Goal: Information Seeking & Learning: Learn about a topic

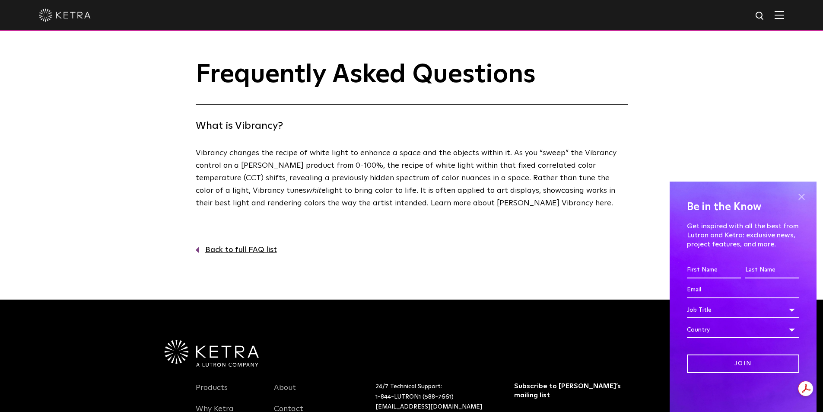
click at [798, 196] on span at bounding box center [801, 196] width 13 height 13
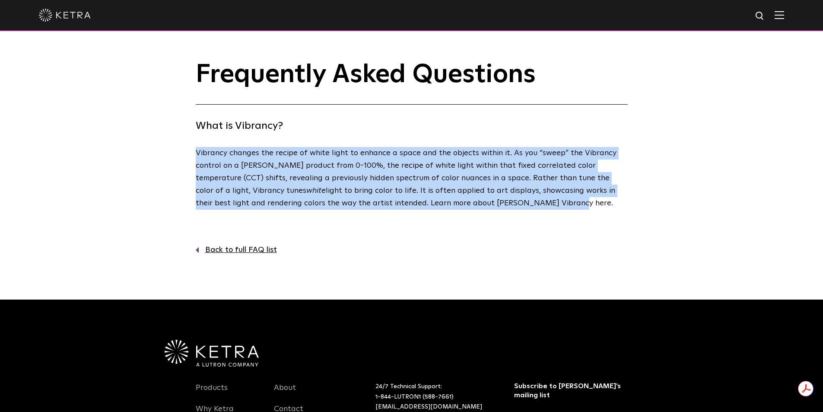
drag, startPoint x: 462, startPoint y: 203, endPoint x: 166, endPoint y: 152, distance: 300.7
click at [166, 152] on div "Frequently Asked Questions What is Vibrancy? Vibrancy changes the recipe of whi…" at bounding box center [411, 158] width 823 height 196
copy p "Vibrancy changes the recipe of white light to enhance a space and the objects w…"
drag, startPoint x: 95, startPoint y: 139, endPoint x: 102, endPoint y: 123, distance: 18.2
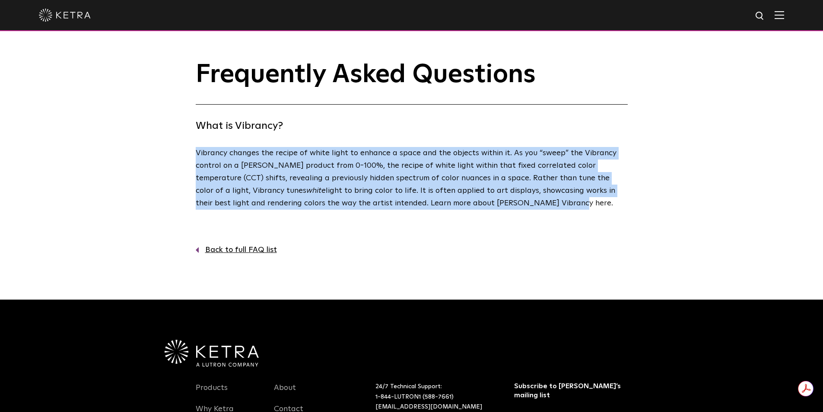
click at [95, 139] on div "Frequently Asked Questions What is Vibrancy? Vibrancy changes the recipe of whi…" at bounding box center [411, 158] width 823 height 196
drag, startPoint x: 466, startPoint y: 204, endPoint x: 142, endPoint y: 155, distance: 328.2
click at [142, 155] on div "Frequently Asked Questions What is Vibrancy? Vibrancy changes the recipe of whi…" at bounding box center [411, 158] width 823 height 196
copy p "Vibrancy changes the recipe of white light to enhance a space and the objects w…"
click at [559, 244] on link "Back to full FAQ list" at bounding box center [412, 250] width 432 height 13
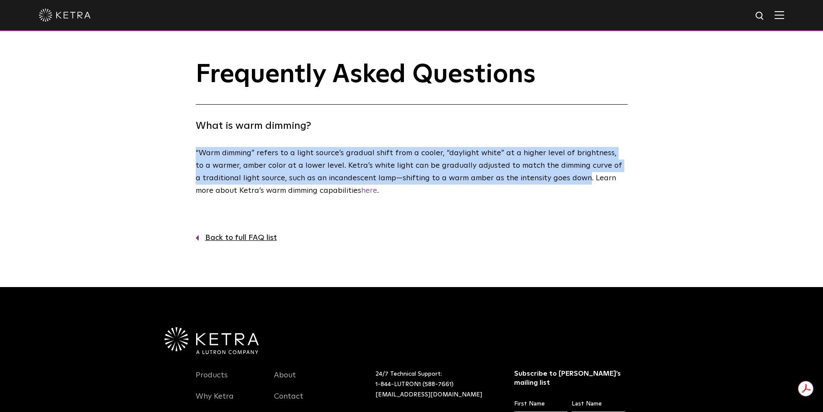
drag, startPoint x: 579, startPoint y: 180, endPoint x: 186, endPoint y: 150, distance: 394.7
click at [186, 150] on div "Frequently Asked Questions What is warm dimming? “Warm dimming” refers to a lig…" at bounding box center [411, 151] width 823 height 183
copy p "“Warm dimming” refers to a light source’s gradual shift from a cooler, “dayligh…"
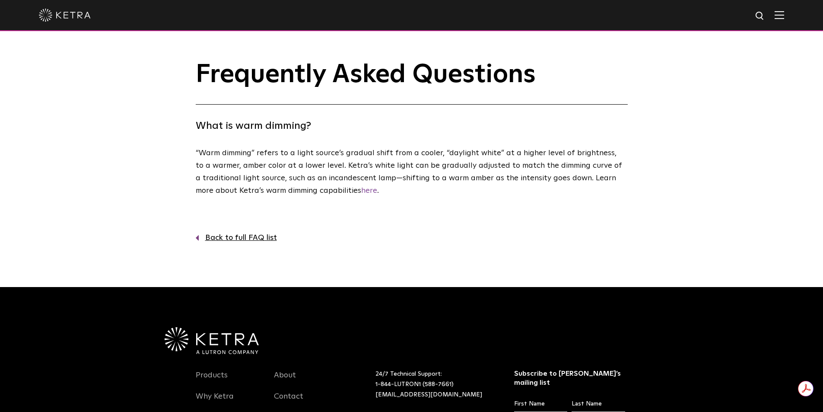
click at [384, 205] on div "“Warm dimming” refers to a light source’s gradual shift from a cooler, “dayligh…" at bounding box center [412, 187] width 432 height 80
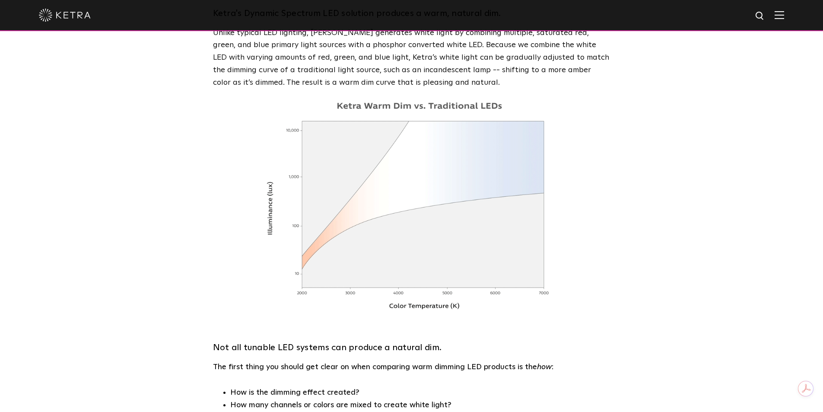
scroll to position [778, 0]
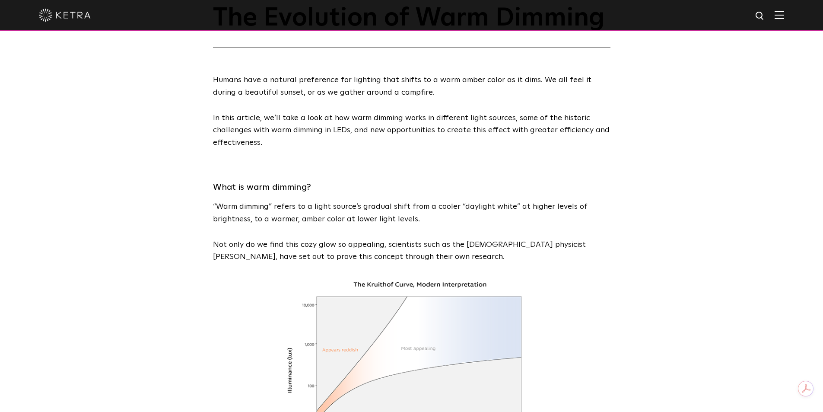
scroll to position [86, 0]
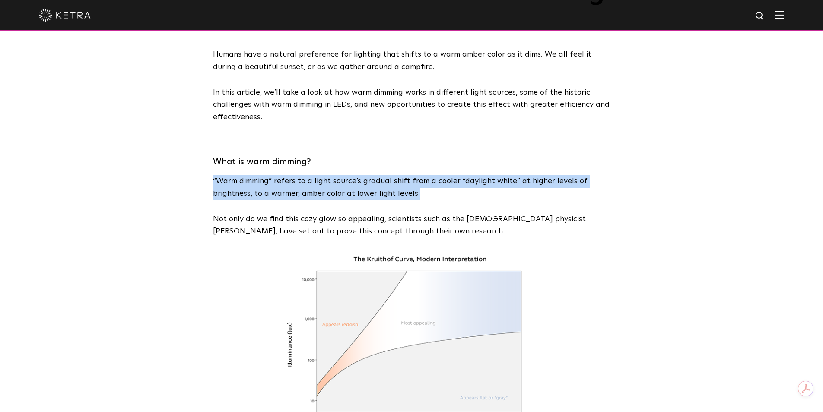
drag, startPoint x: 417, startPoint y: 193, endPoint x: 210, endPoint y: 187, distance: 206.6
drag, startPoint x: 414, startPoint y: 194, endPoint x: 211, endPoint y: 184, distance: 203.7
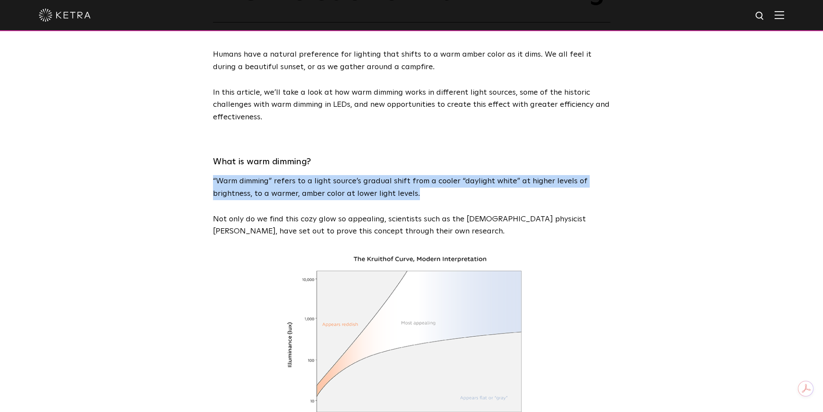
copy p "“Warm dimming” refers to a light source’s gradual shift from a cooler “daylight…"
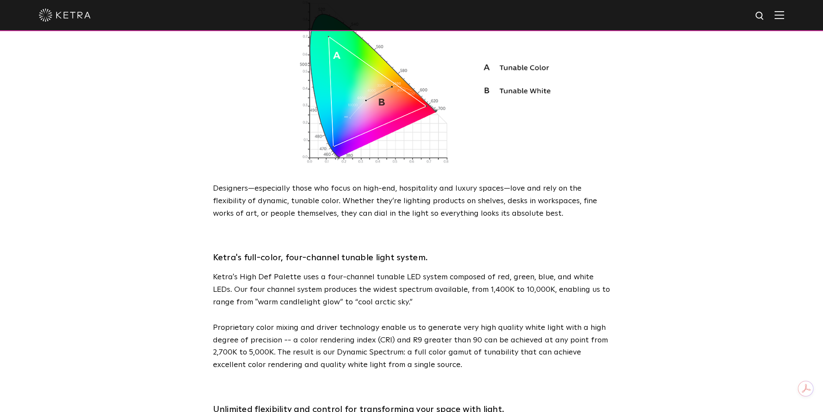
scroll to position [950, 0]
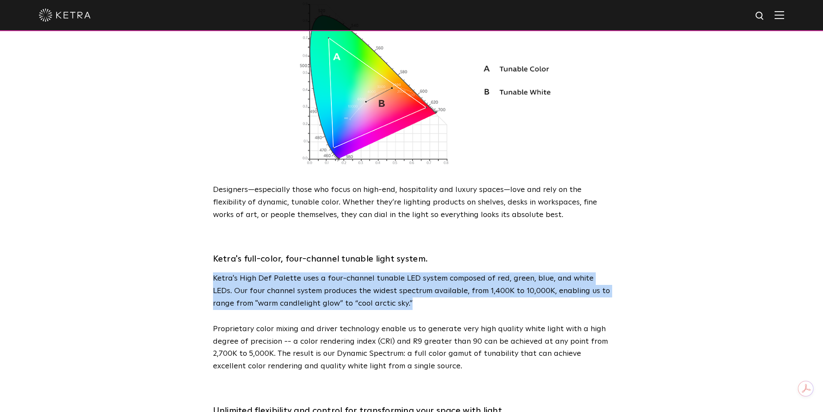
drag, startPoint x: 214, startPoint y: 254, endPoint x: 385, endPoint y: 281, distance: 173.6
click at [385, 281] on p "Ketra's High Def Palette uses a four-channel tunable LED system composed of red…" at bounding box center [411, 290] width 397 height 37
copy p "Ketra's High Def Palette uses a four-channel tunable LED system composed of red…"
